Goal: Task Accomplishment & Management: Use online tool/utility

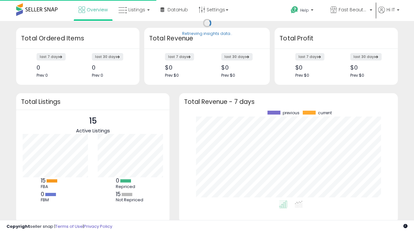
scroll to position [90, 206]
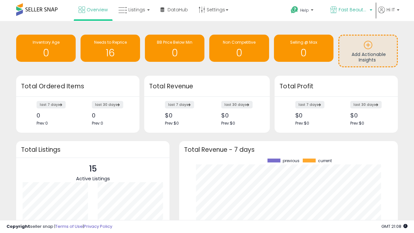
click at [351, 10] on span "Fast Beauty ([GEOGRAPHIC_DATA])" at bounding box center [353, 9] width 29 height 6
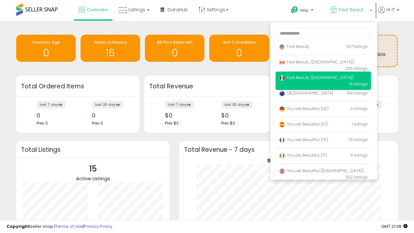
click at [323, 156] on span "You are Beautiful (IT)" at bounding box center [303, 156] width 48 height 6
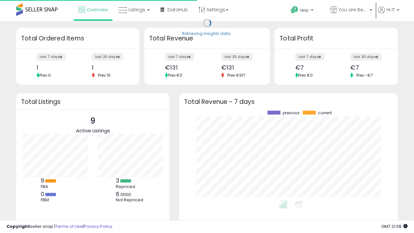
scroll to position [90, 206]
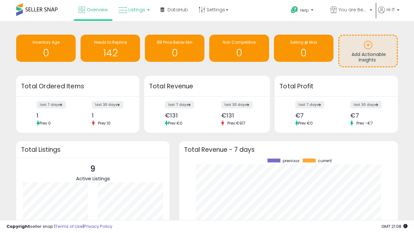
click at [133, 10] on span "Listings" at bounding box center [137, 9] width 17 height 6
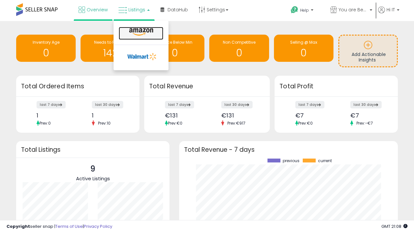
click at [141, 32] on icon at bounding box center [141, 32] width 28 height 8
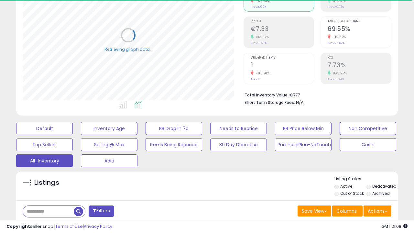
click at [46, 225] on span "Last 30 Days" at bounding box center [47, 228] width 28 height 6
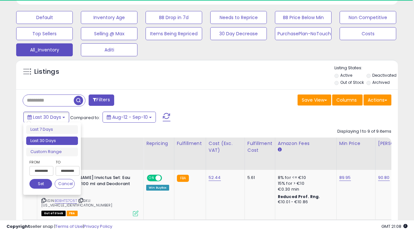
click at [52, 141] on li "Last 30 Days" at bounding box center [52, 141] width 52 height 9
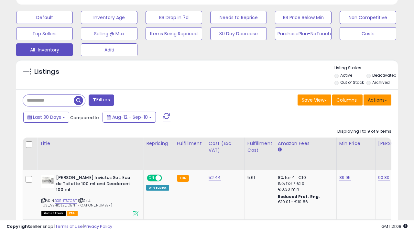
click at [378, 99] on button "Actions" at bounding box center [378, 100] width 28 height 11
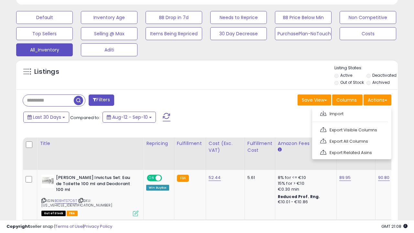
click at [351, 141] on link "Export All Columns" at bounding box center [351, 141] width 71 height 10
